Goal: Information Seeking & Learning: Find specific fact

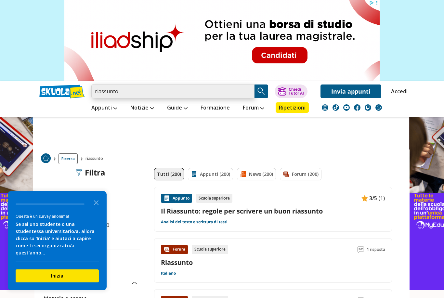
click at [154, 98] on input "riassunto" at bounding box center [172, 91] width 163 height 14
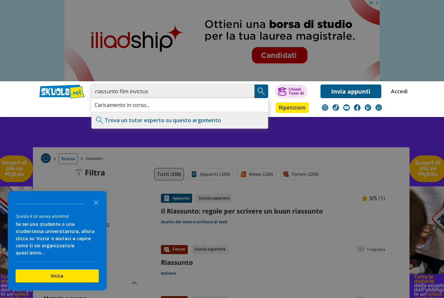
type input "riassunto film invictus"
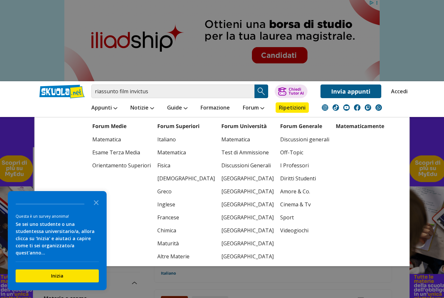
click at [261, 98] on li "Forum Forum Medie Matematica Esame Terza Media Orientamento Superiori Forum Sup…" at bounding box center [253, 107] width 34 height 19
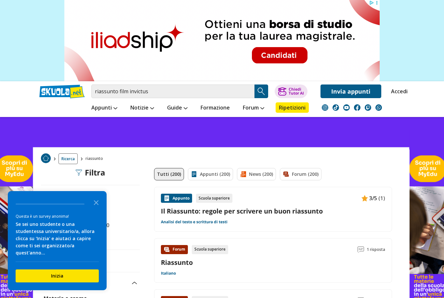
click at [265, 90] on img "Search Button" at bounding box center [261, 91] width 10 height 10
click at [263, 89] on img "Search Button" at bounding box center [261, 91] width 10 height 10
click at [259, 94] on img "Search Button" at bounding box center [261, 91] width 10 height 10
click at [264, 86] on img "Search Button" at bounding box center [261, 91] width 10 height 10
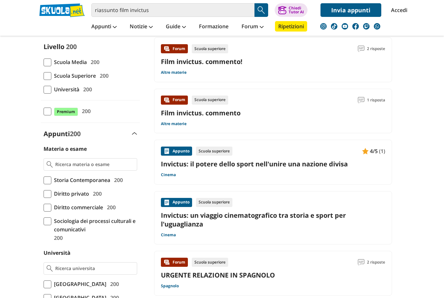
scroll to position [68, 0]
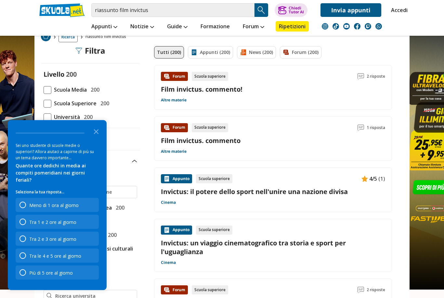
scroll to position [41, 0]
click at [363, 89] on div "Film invictus. commento!" at bounding box center [273, 89] width 224 height 9
